Goal: Task Accomplishment & Management: Manage account settings

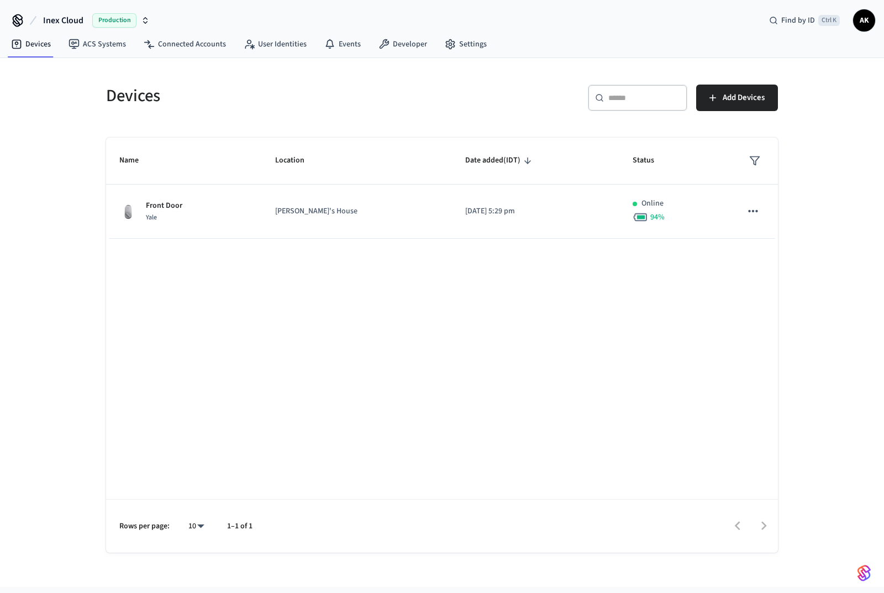
click at [109, 17] on span "Production" at bounding box center [114, 20] width 44 height 14
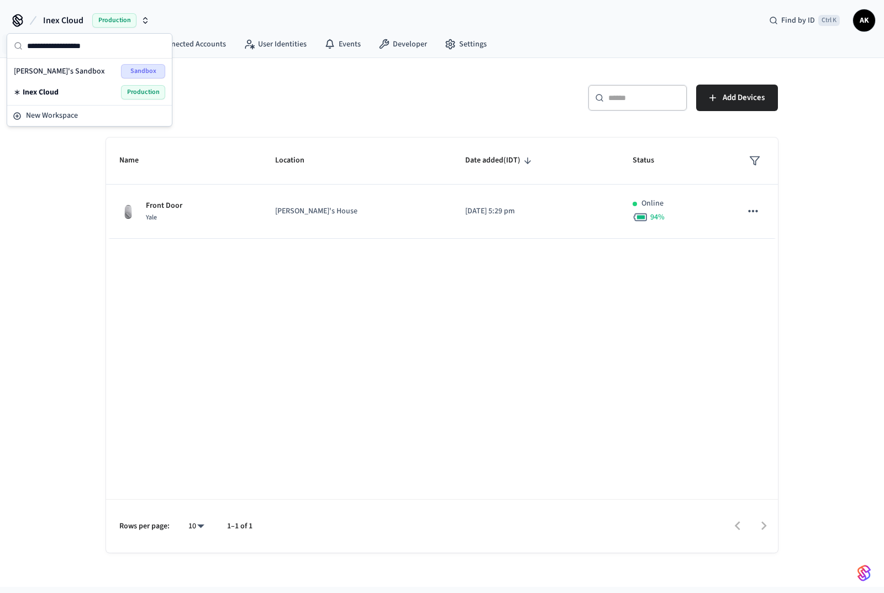
click at [138, 73] on span "Sandbox" at bounding box center [143, 71] width 44 height 14
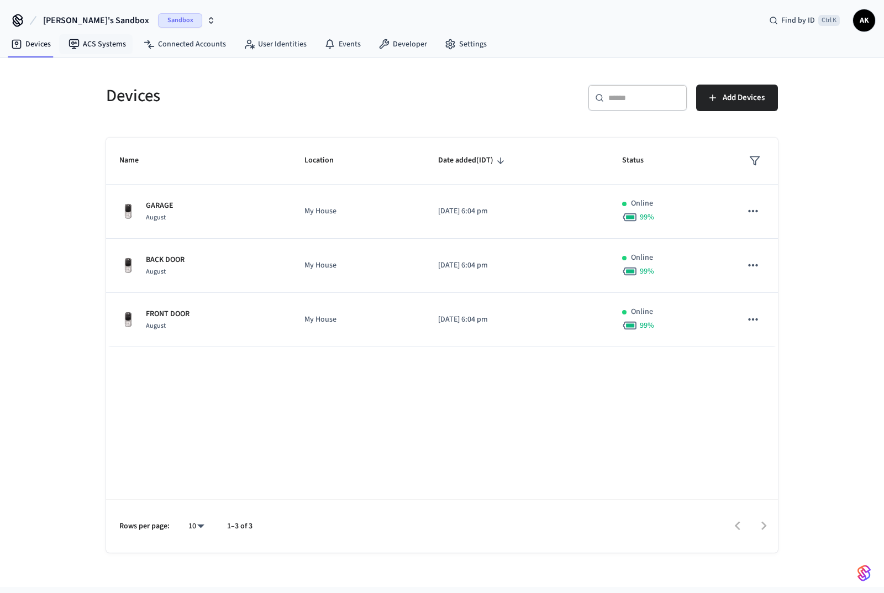
click at [94, 50] on link "ACS Systems" at bounding box center [97, 44] width 75 height 20
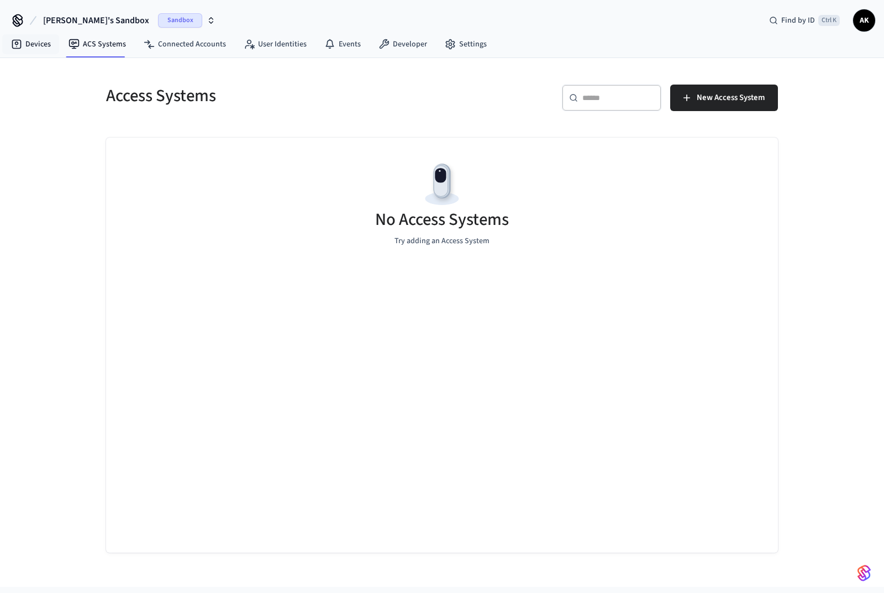
click at [27, 41] on link "Devices" at bounding box center [30, 44] width 57 height 20
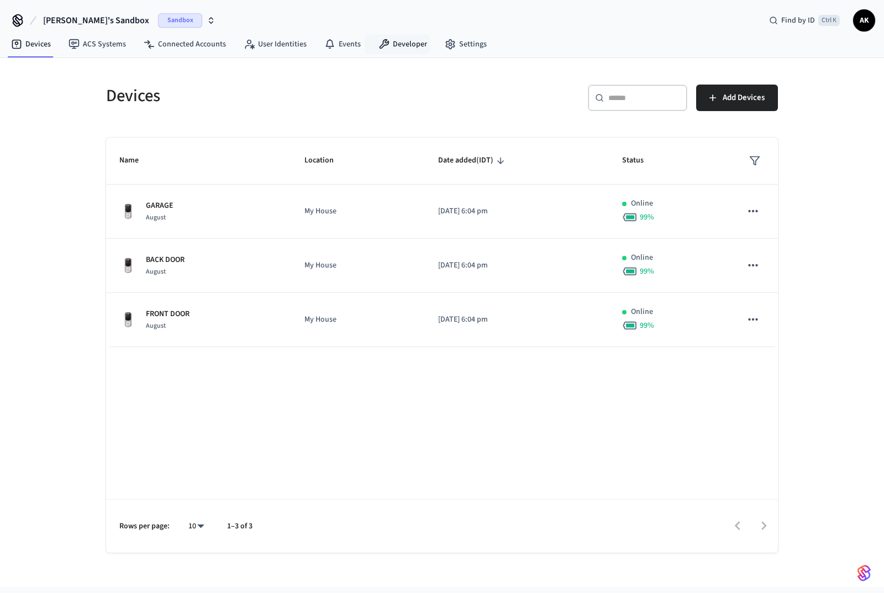
click at [400, 45] on link "Developer" at bounding box center [403, 44] width 66 height 20
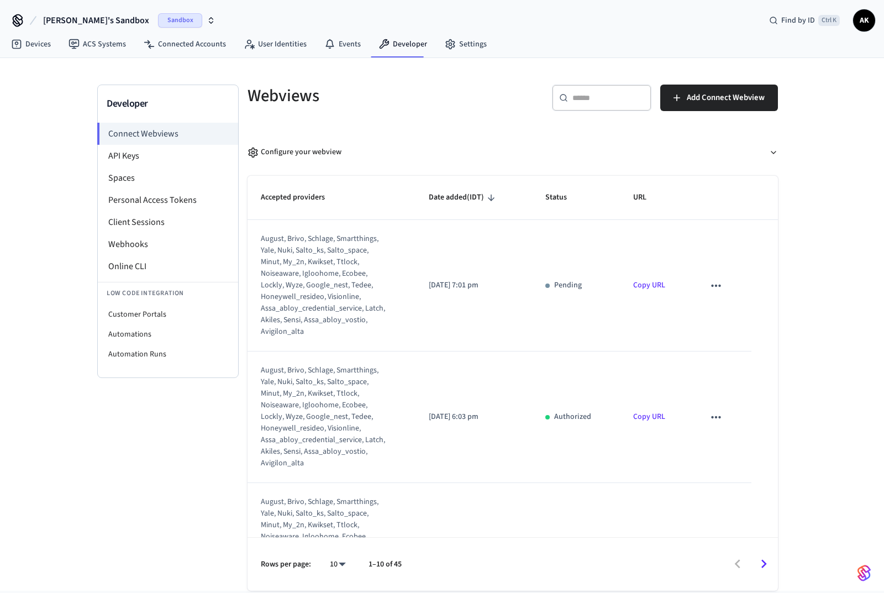
click at [125, 239] on li "Webhooks" at bounding box center [168, 244] width 140 height 22
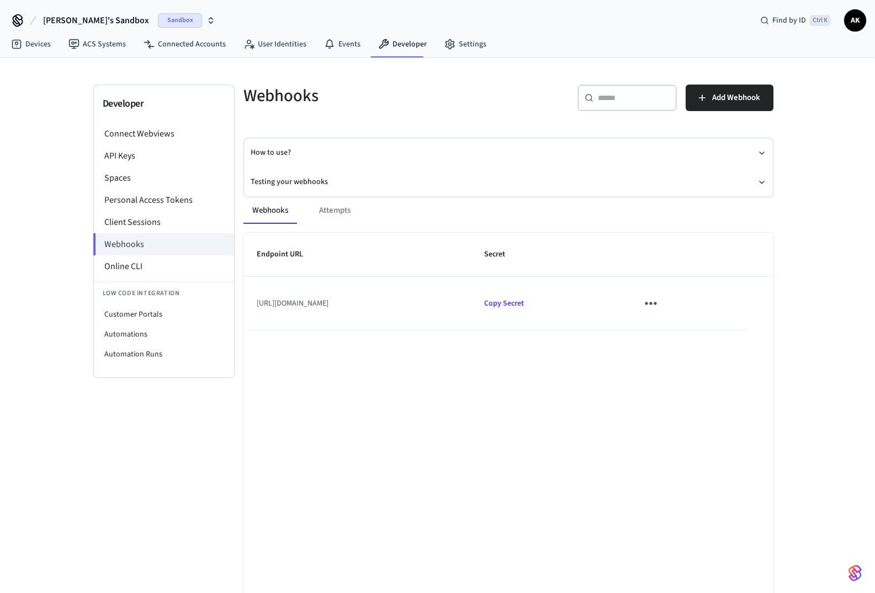
click at [657, 302] on icon "sticky table" at bounding box center [652, 303] width 12 height 3
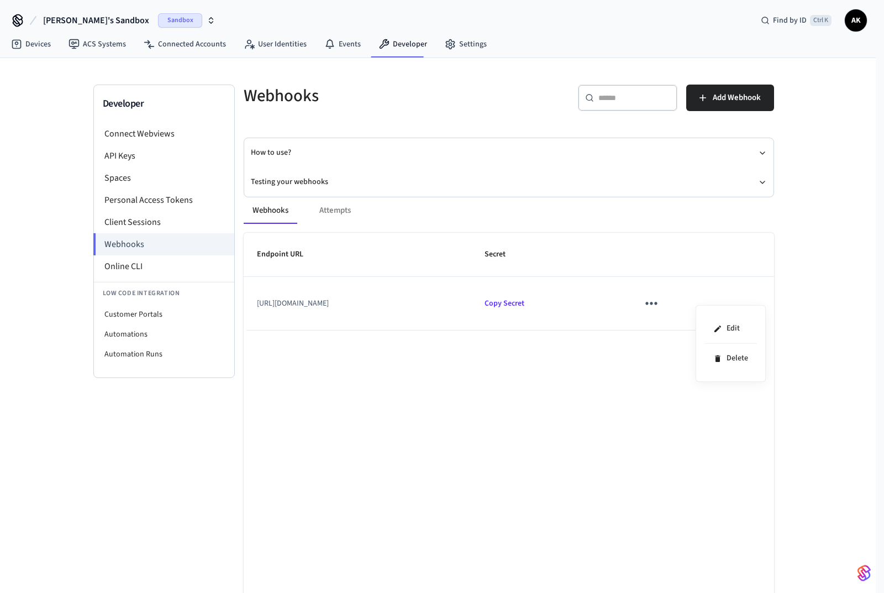
click at [738, 322] on li "Edit" at bounding box center [730, 329] width 52 height 30
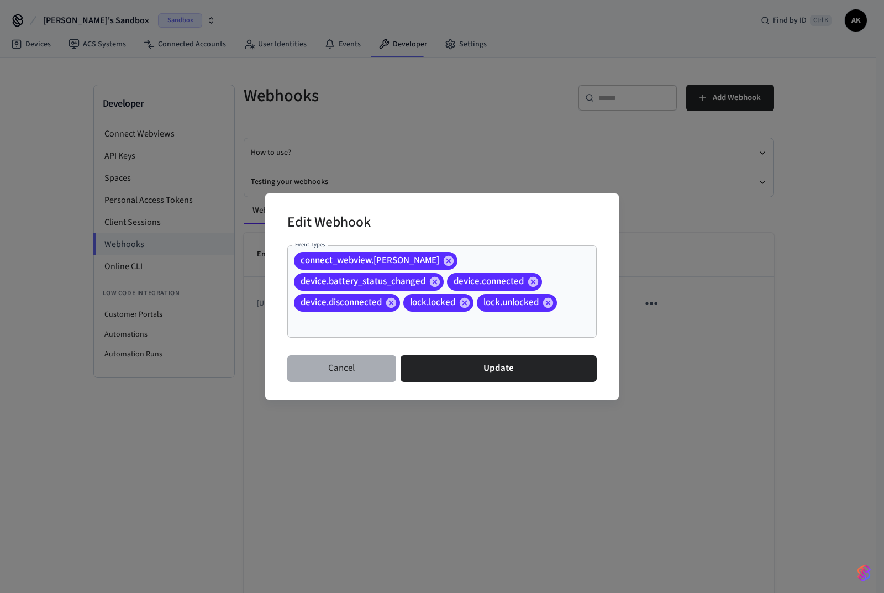
click at [362, 371] on button "Cancel" at bounding box center [341, 368] width 109 height 27
